Goal: Task Accomplishment & Management: Manage account settings

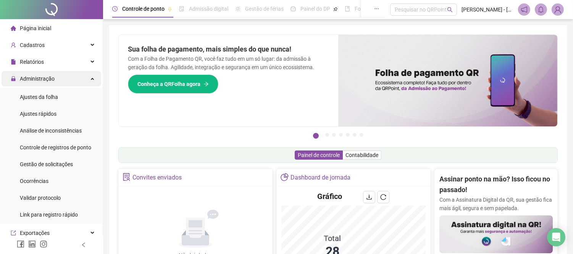
click at [83, 78] on div "Administração" at bounding box center [52, 78] width 100 height 15
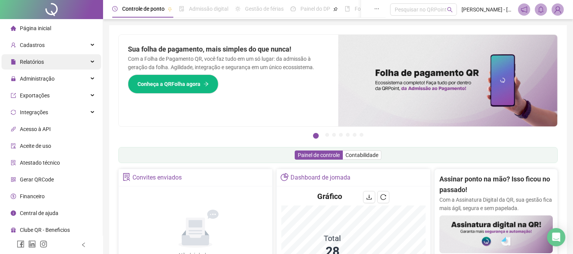
click at [92, 63] on div "Relatórios" at bounding box center [52, 61] width 100 height 15
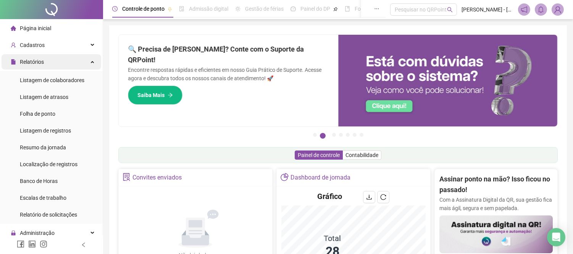
click at [88, 62] on div "Relatórios" at bounding box center [52, 61] width 100 height 15
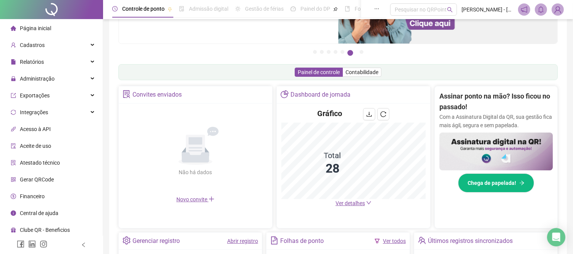
scroll to position [85, 0]
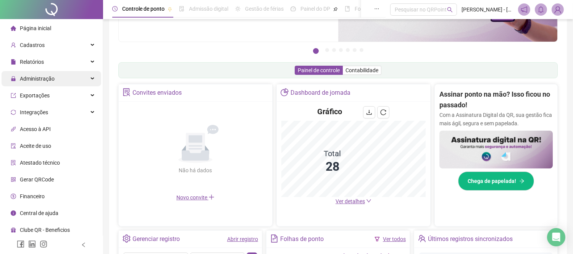
click at [88, 79] on div "Administração" at bounding box center [52, 78] width 100 height 15
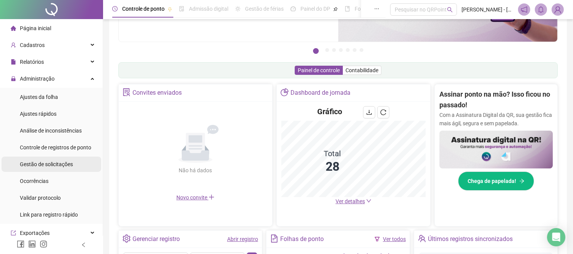
click at [75, 165] on li "Gestão de solicitações" at bounding box center [52, 164] width 100 height 15
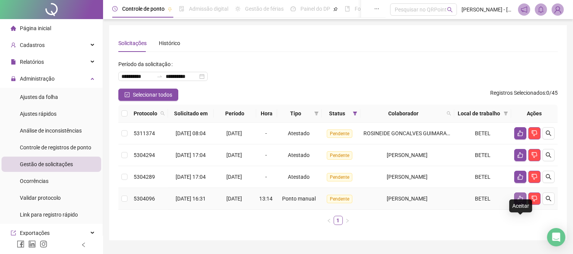
click at [522, 202] on icon "like" at bounding box center [521, 199] width 6 height 6
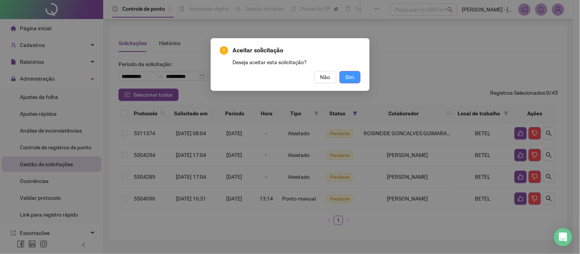
click at [352, 78] on span "Sim" at bounding box center [349, 77] width 9 height 8
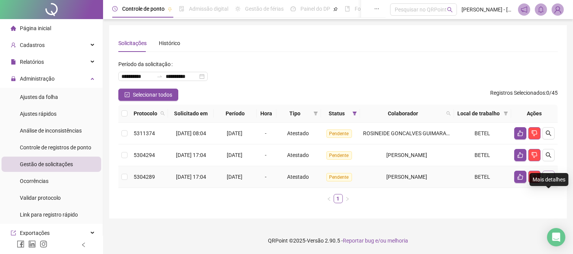
click at [549, 183] on button "button" at bounding box center [549, 177] width 12 height 12
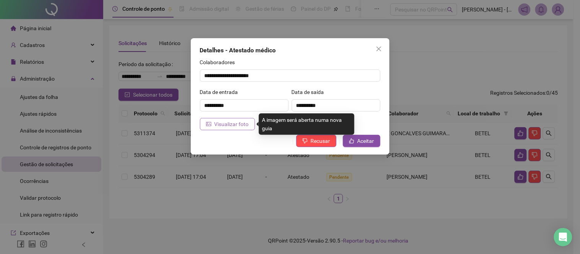
click at [230, 125] on span "Visualizar foto" at bounding box center [231, 124] width 34 height 8
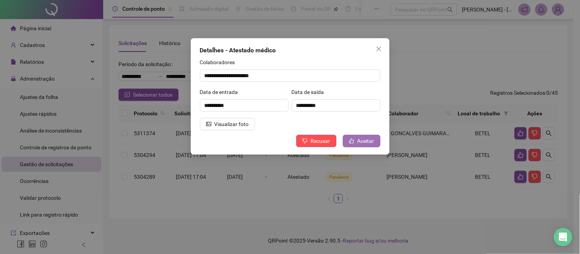
click at [360, 139] on span "Aceitar" at bounding box center [365, 141] width 17 height 8
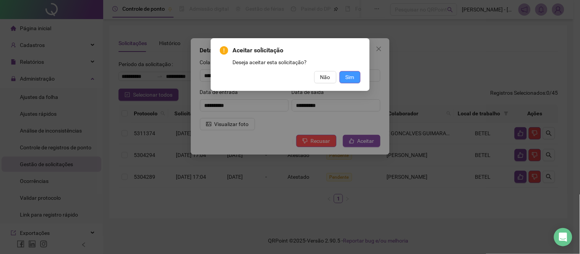
click at [346, 78] on span "Sim" at bounding box center [349, 77] width 9 height 8
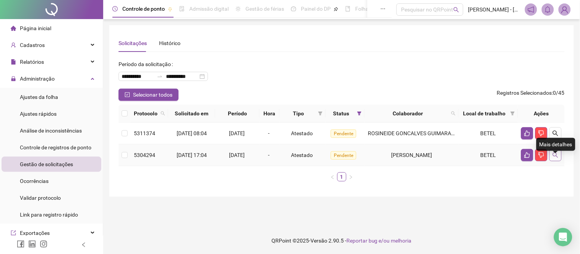
click at [553, 158] on icon "search" at bounding box center [555, 155] width 6 height 6
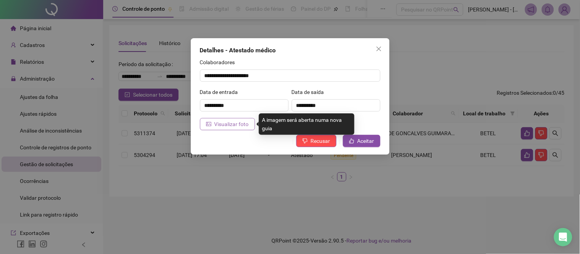
click at [220, 120] on span "Visualizar foto" at bounding box center [231, 124] width 34 height 8
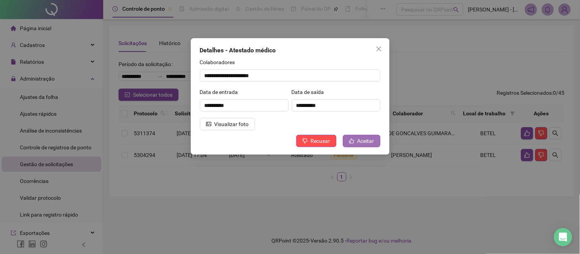
click at [371, 141] on span "Aceitar" at bounding box center [365, 141] width 17 height 8
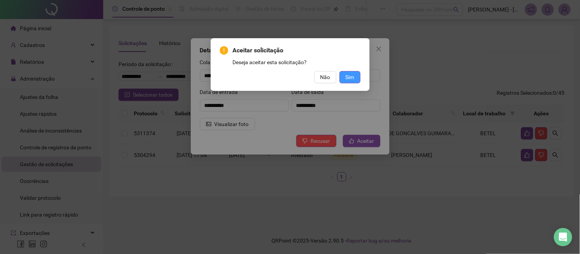
click at [346, 76] on span "Sim" at bounding box center [349, 77] width 9 height 8
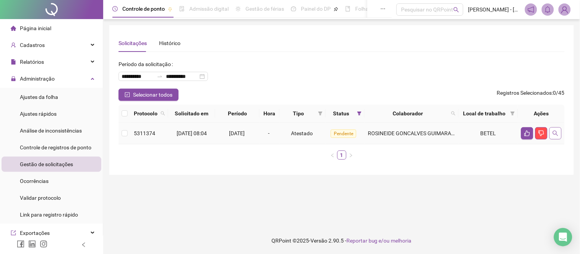
click at [558, 136] on icon "search" at bounding box center [555, 133] width 6 height 6
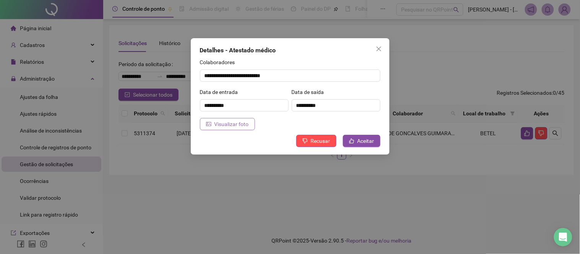
click at [224, 124] on span "Visualizar foto" at bounding box center [231, 124] width 34 height 8
click at [381, 47] on span "Close" at bounding box center [379, 49] width 12 height 6
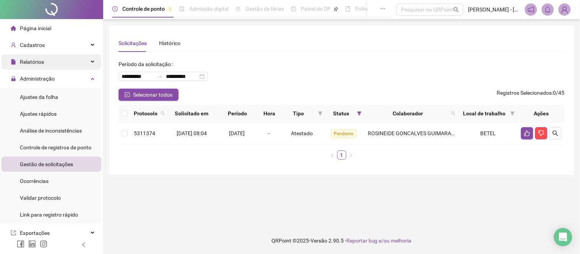
click at [48, 66] on div "Relatórios" at bounding box center [52, 61] width 100 height 15
